Goal: Task Accomplishment & Management: Complete application form

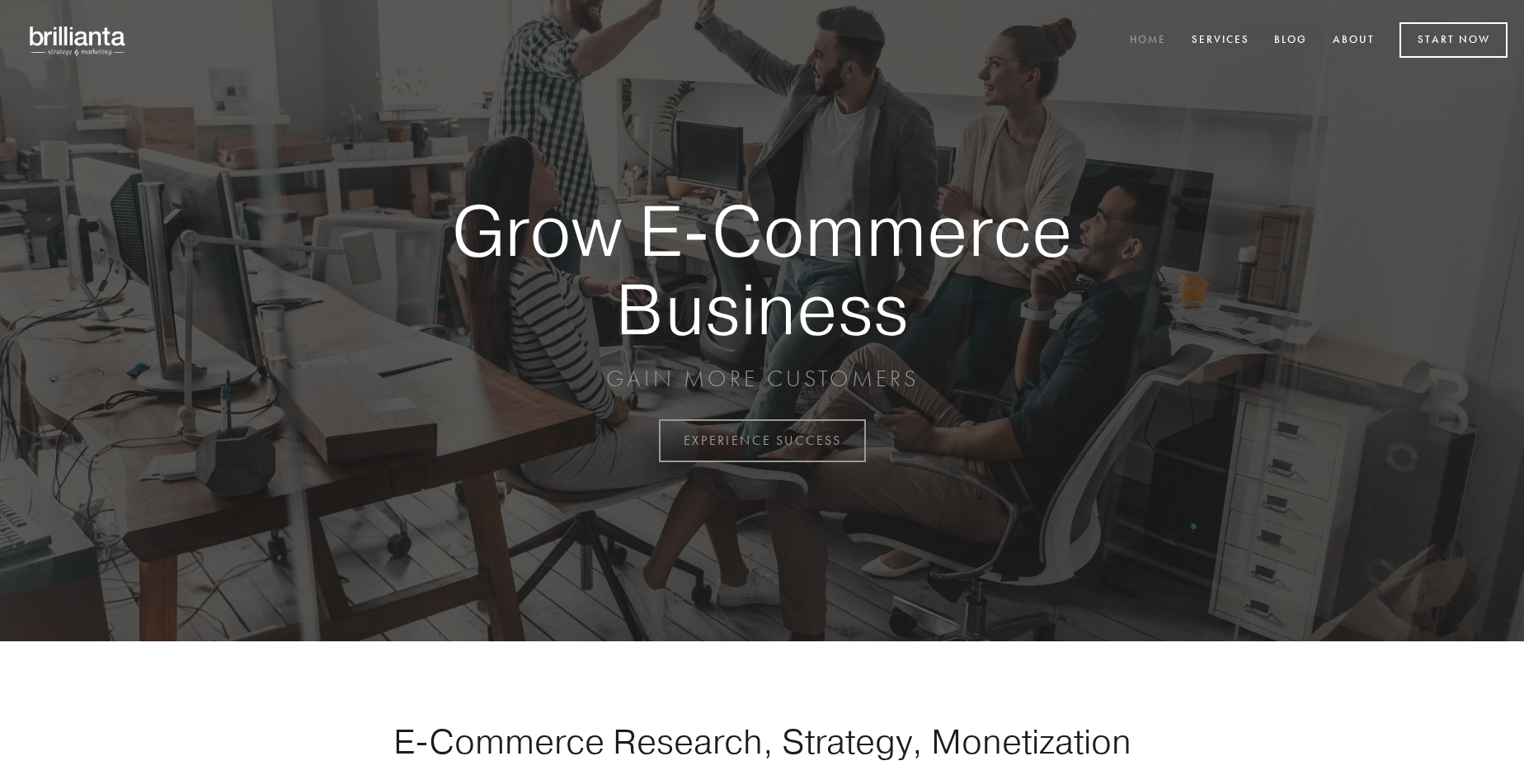
scroll to position [4324, 0]
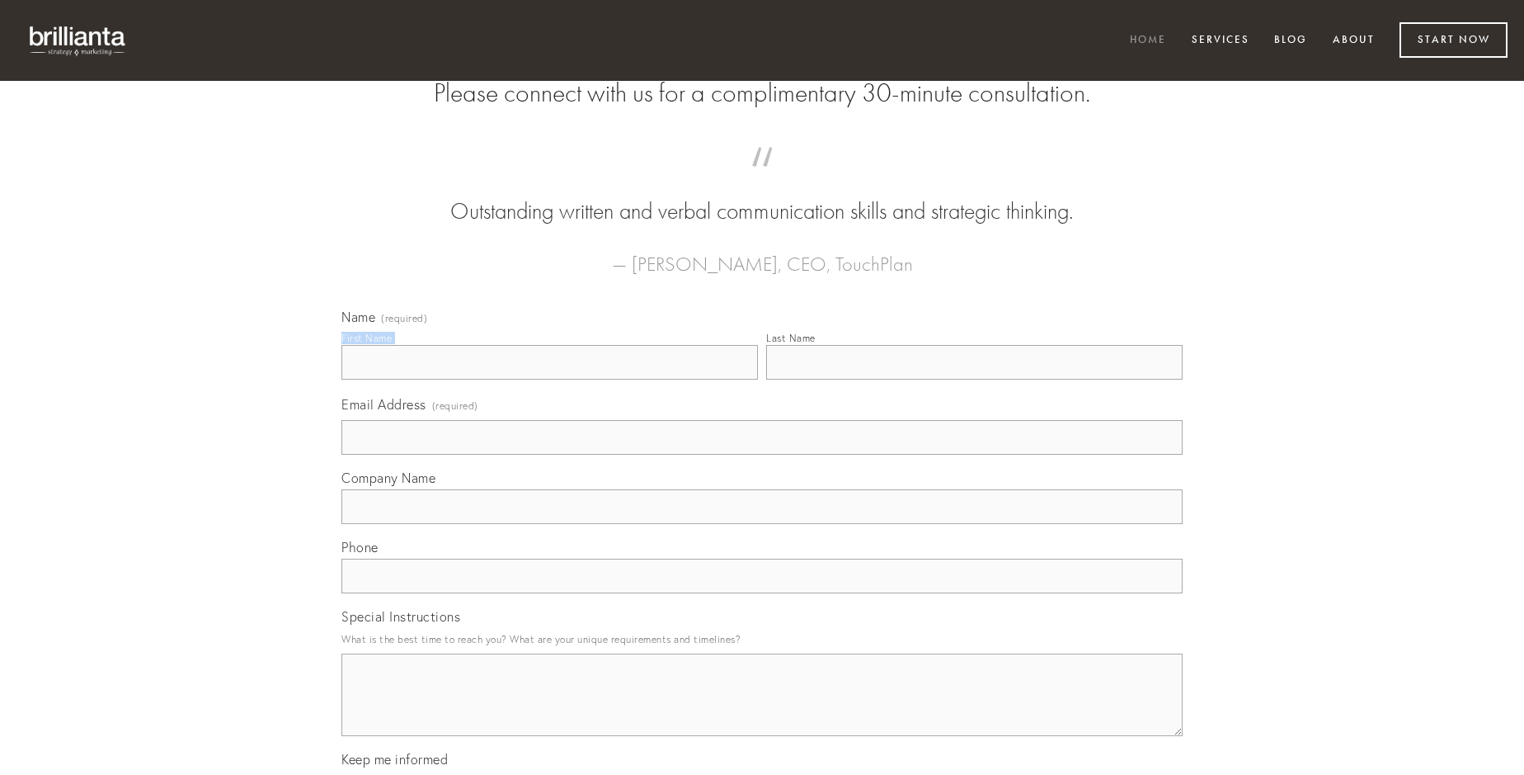
type input "[PERSON_NAME]-Denesik"
click at [974, 379] on input "Last Name" at bounding box center [974, 362] width 417 height 35
type input "[PERSON_NAME]-Denesik"
click at [762, 454] on input "Email Address (required)" at bounding box center [761, 437] width 841 height 35
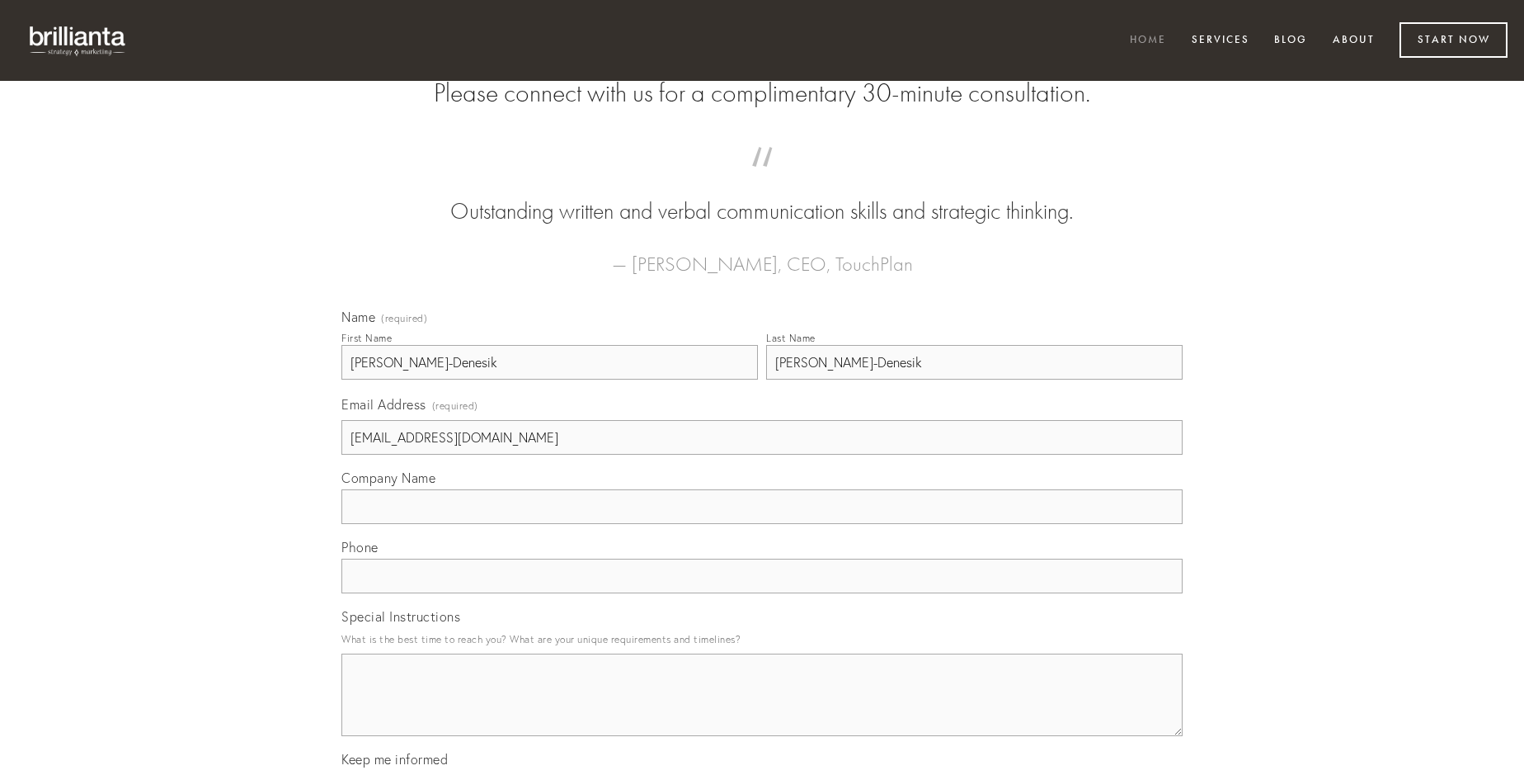
type input "[EMAIL_ADDRESS][DOMAIN_NAME]"
click at [762, 524] on input "Company Name" at bounding box center [761, 506] width 841 height 35
type input "sollicito"
click at [762, 593] on input "text" at bounding box center [761, 575] width 841 height 35
click at [762, 709] on textarea "Special Instructions" at bounding box center [761, 694] width 841 height 82
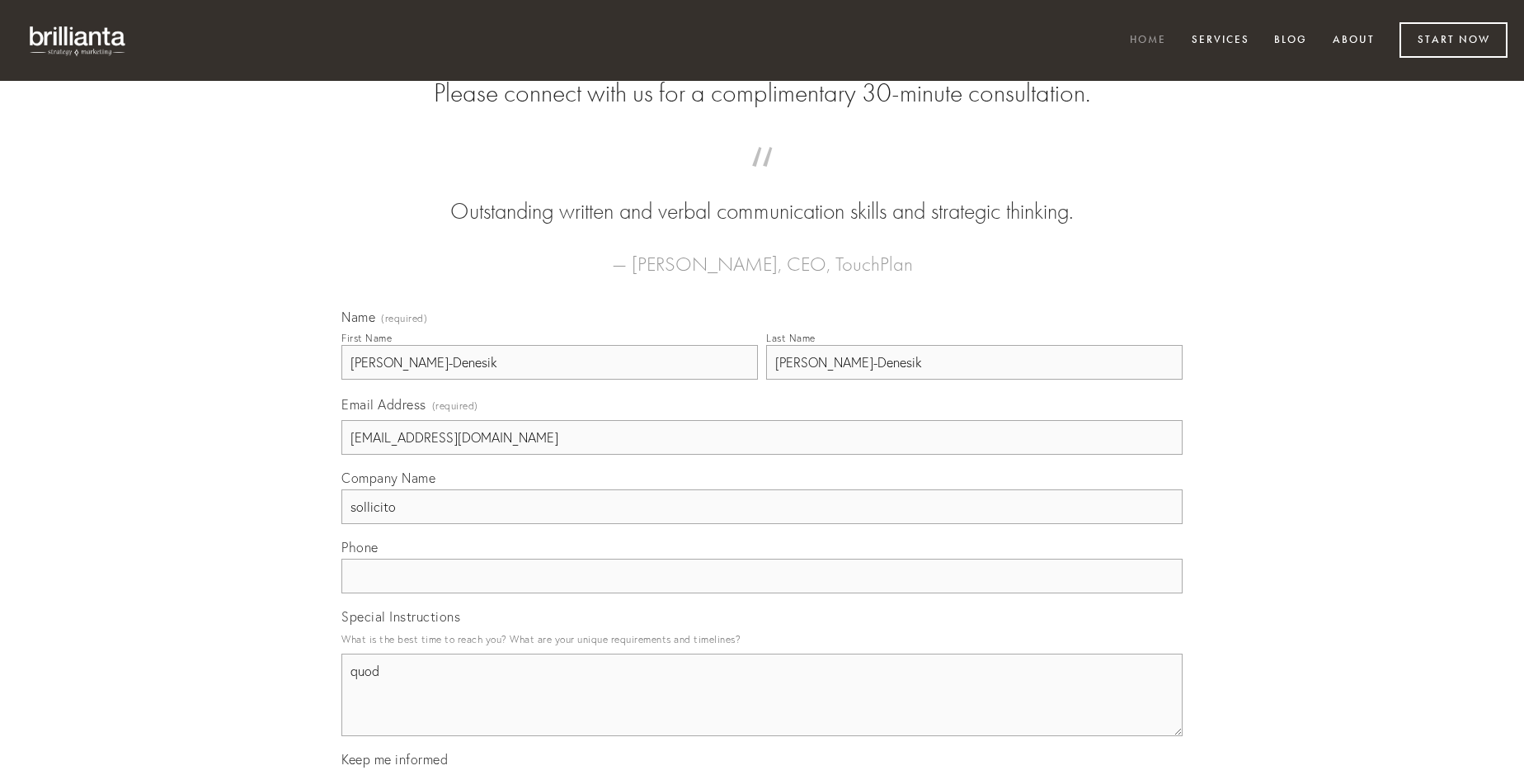
type textarea "quod"
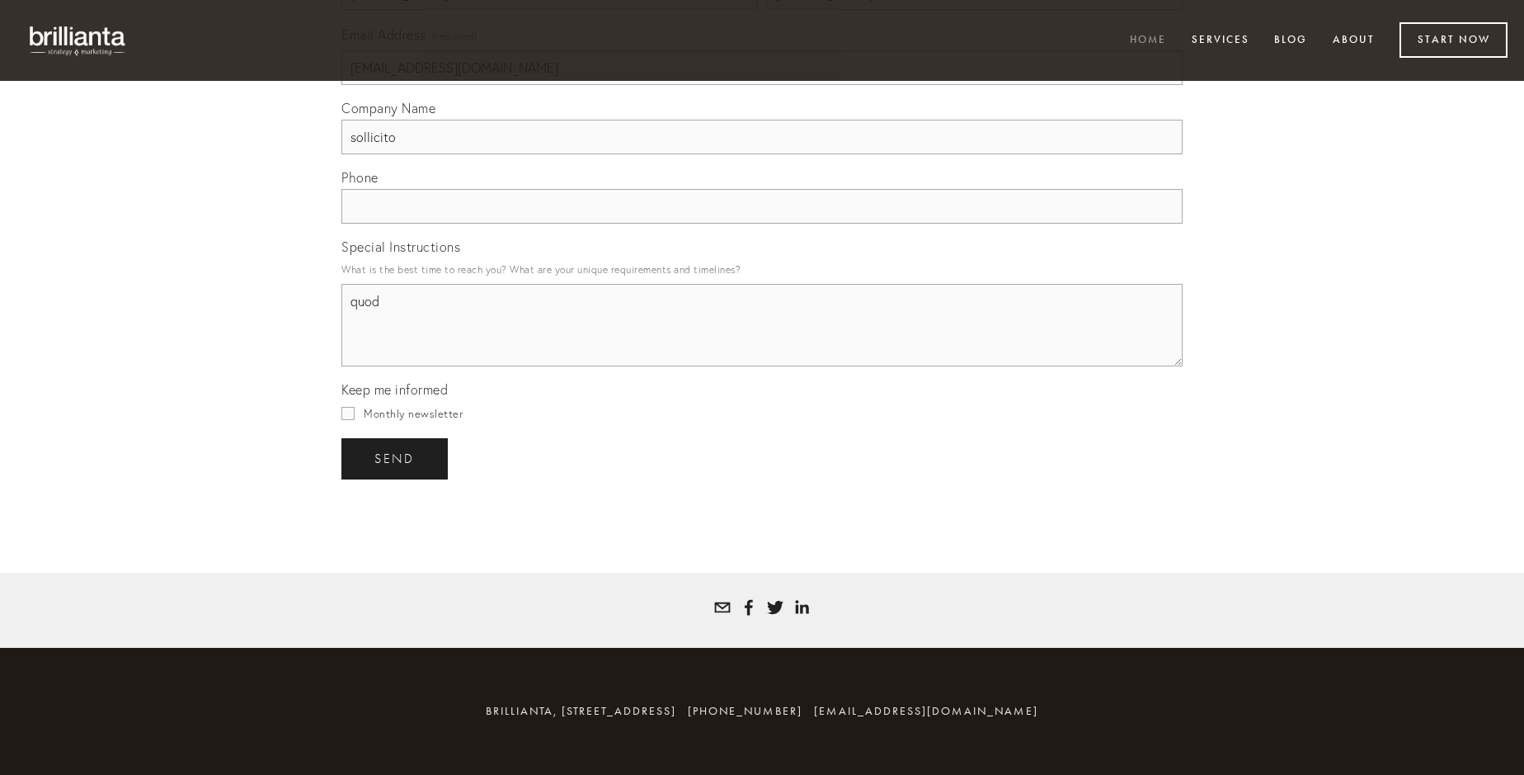
click at [396, 458] on span "send" at bounding box center [394, 458] width 40 height 15
